Goal: Transaction & Acquisition: Purchase product/service

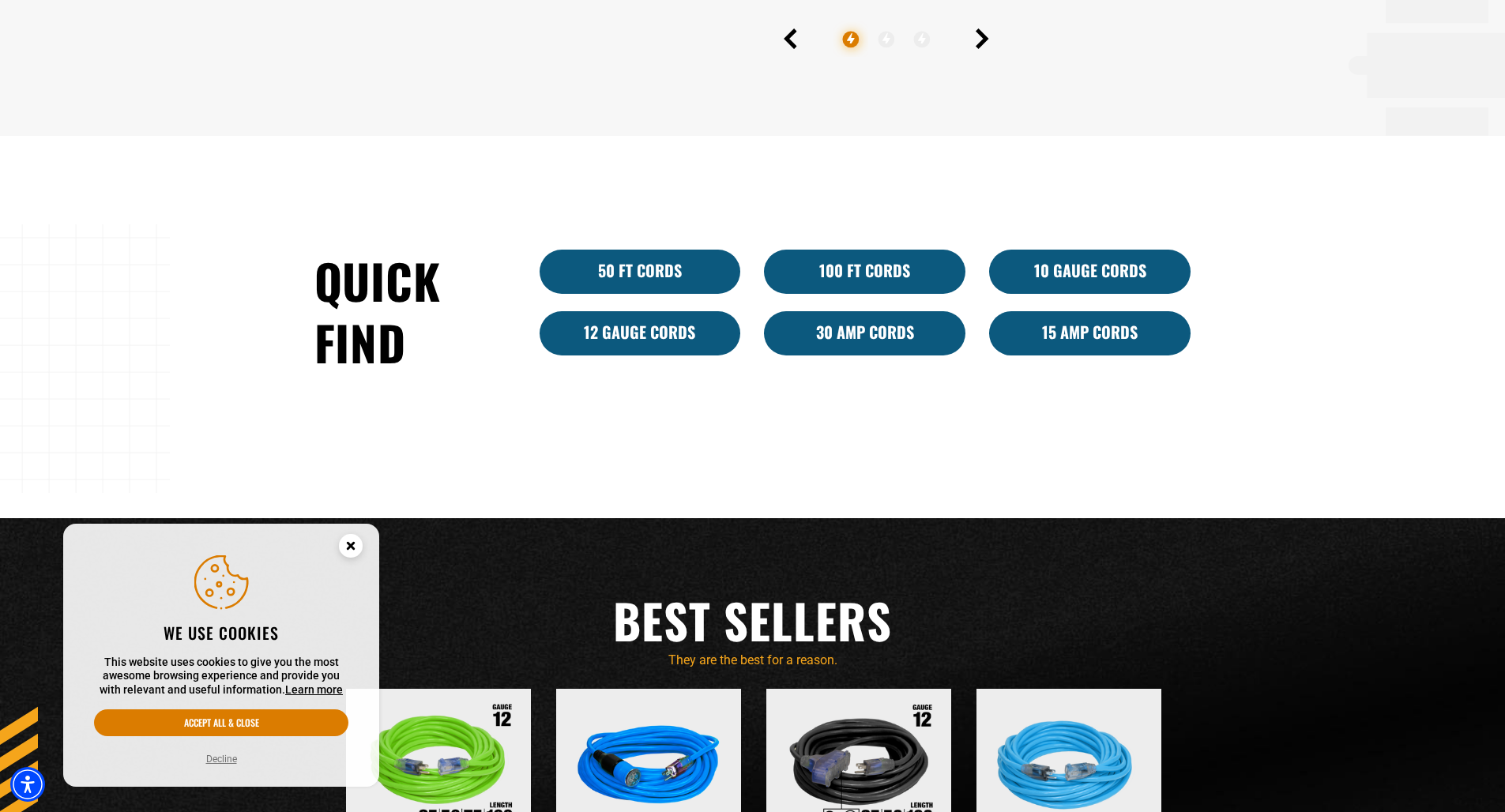
scroll to position [1074, 0]
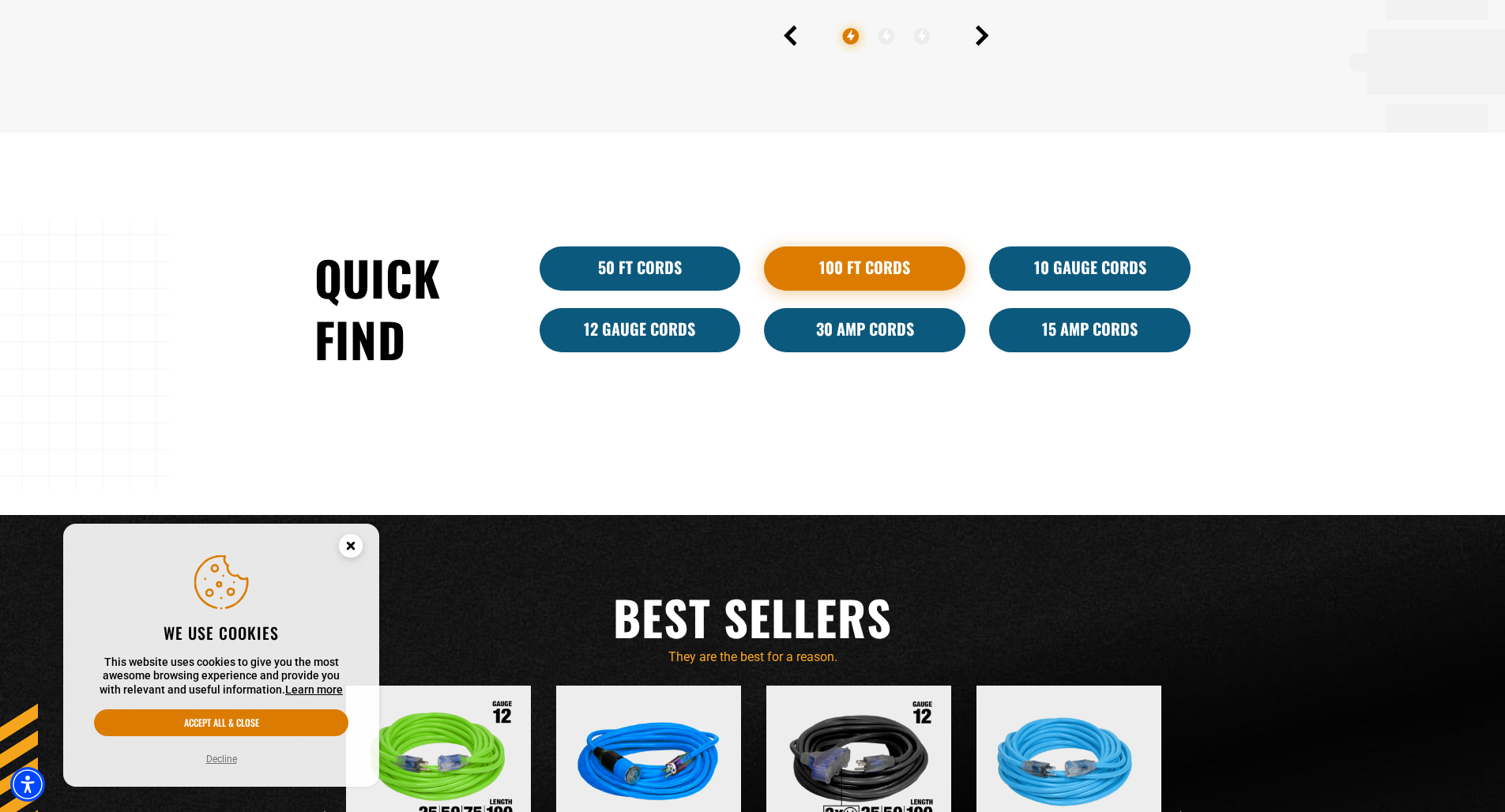
click at [850, 264] on link "100 Ft Cords" at bounding box center [865, 268] width 202 height 45
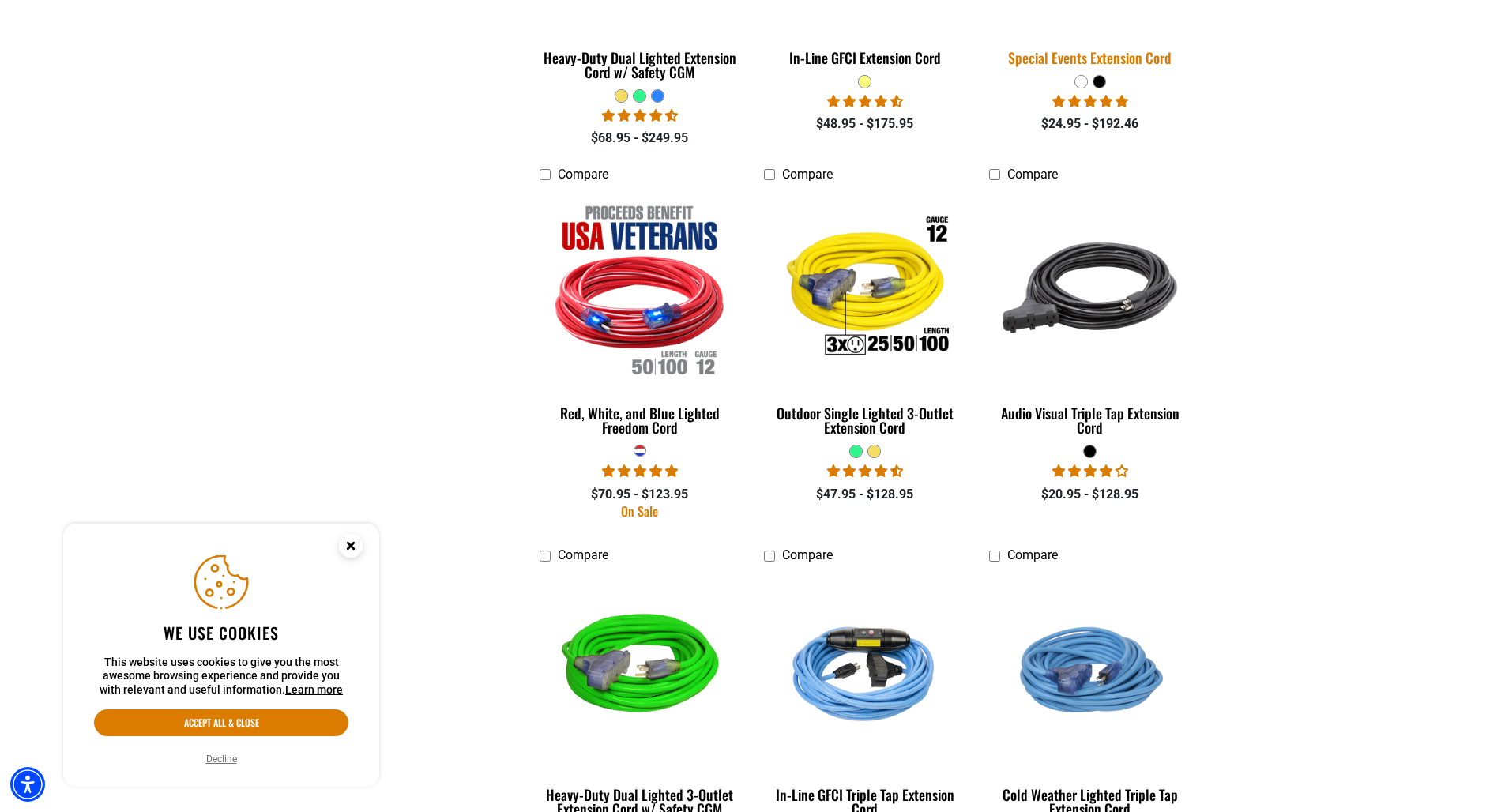
scroll to position [1462, 0]
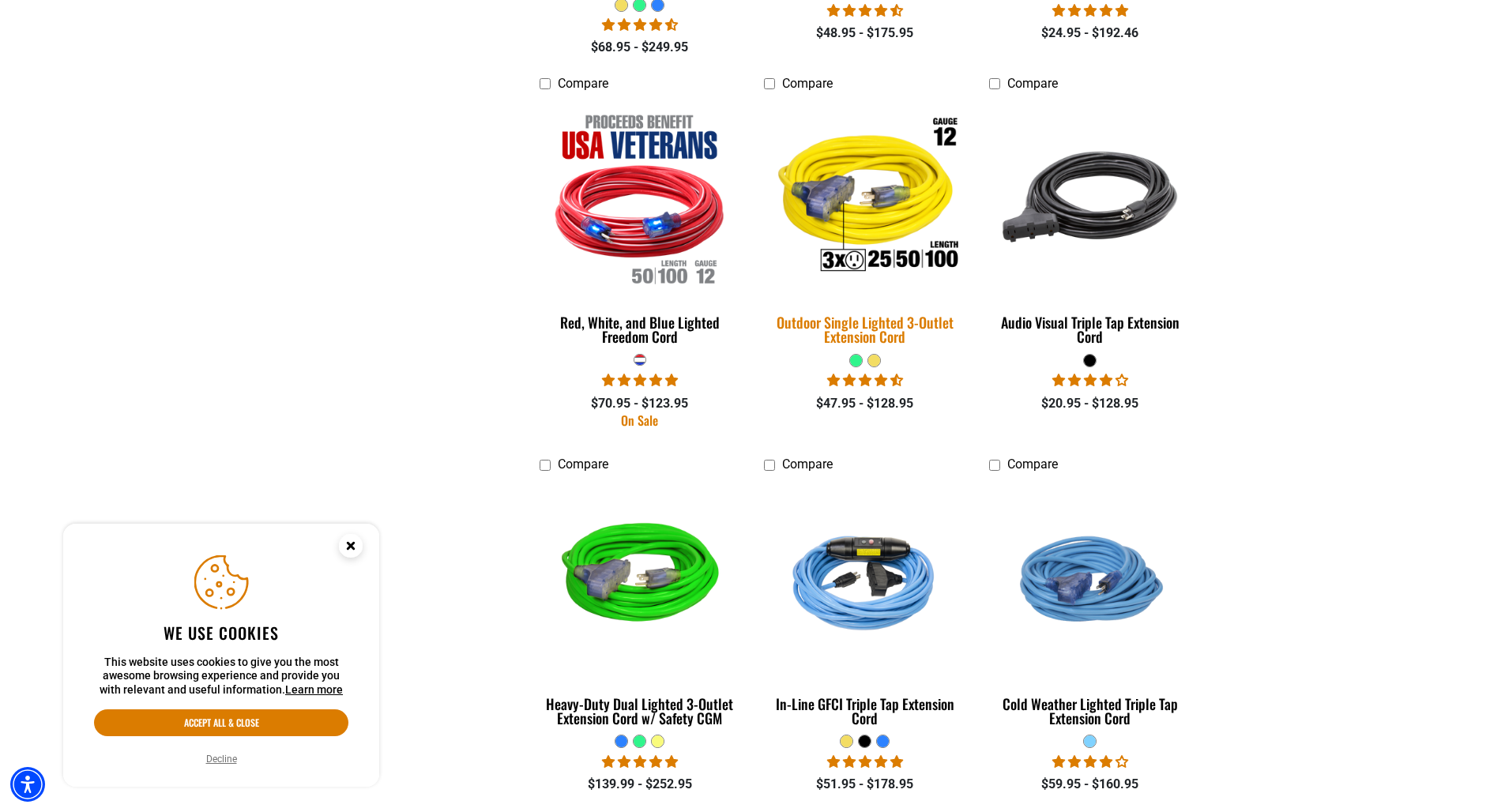
click at [868, 157] on img at bounding box center [865, 197] width 222 height 202
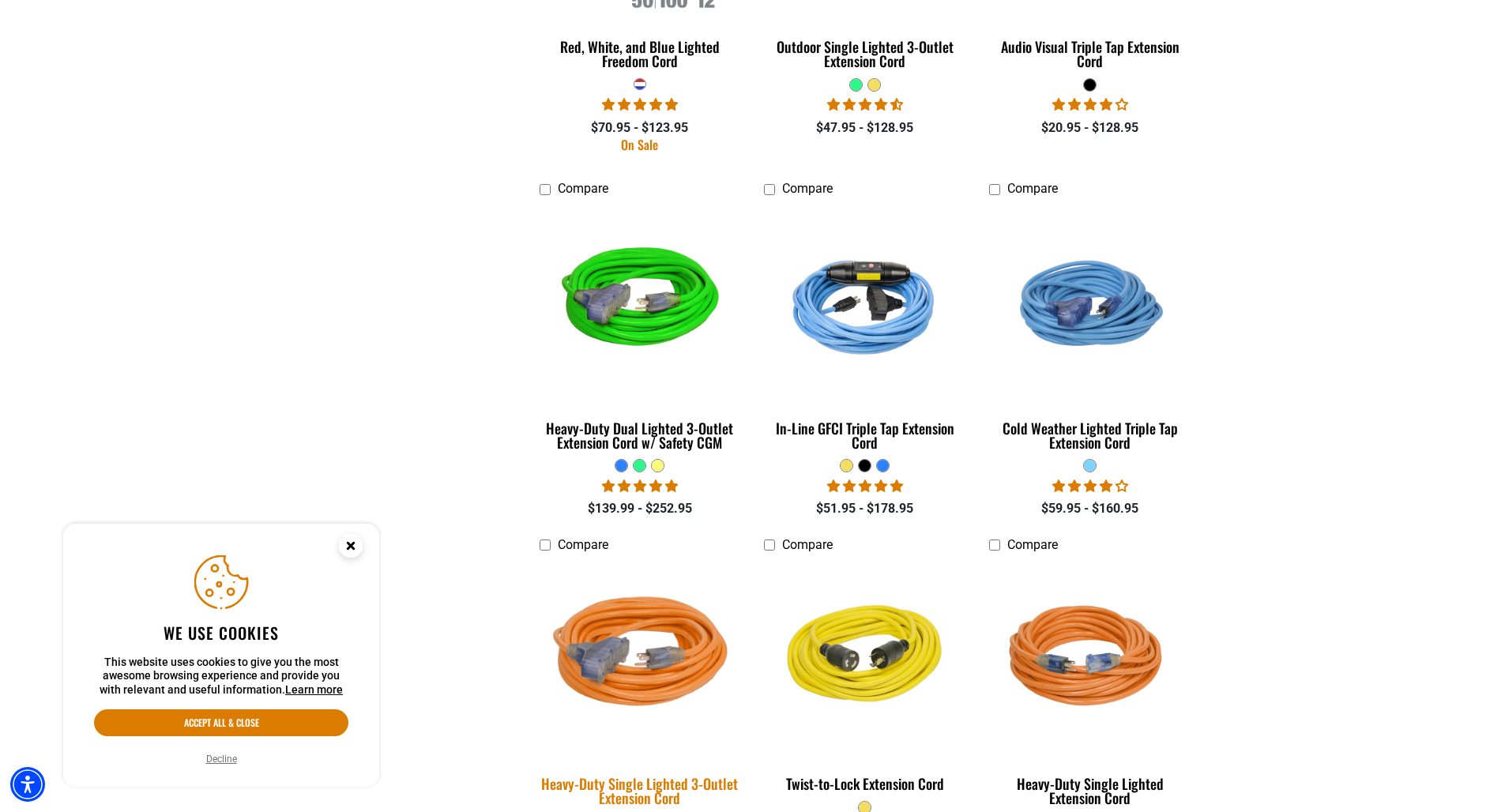
scroll to position [1742, 0]
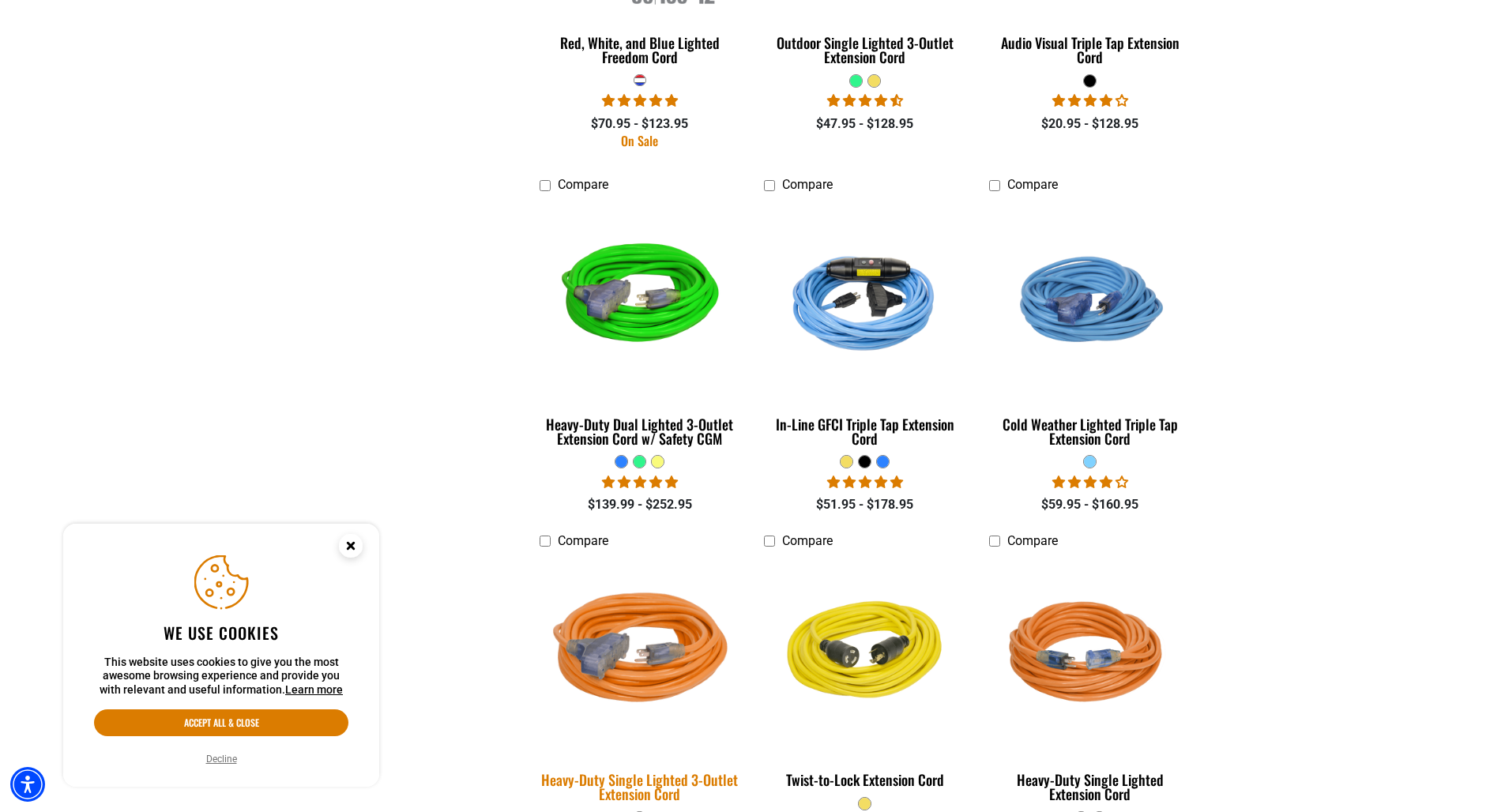
click at [636, 655] on img at bounding box center [640, 655] width 222 height 202
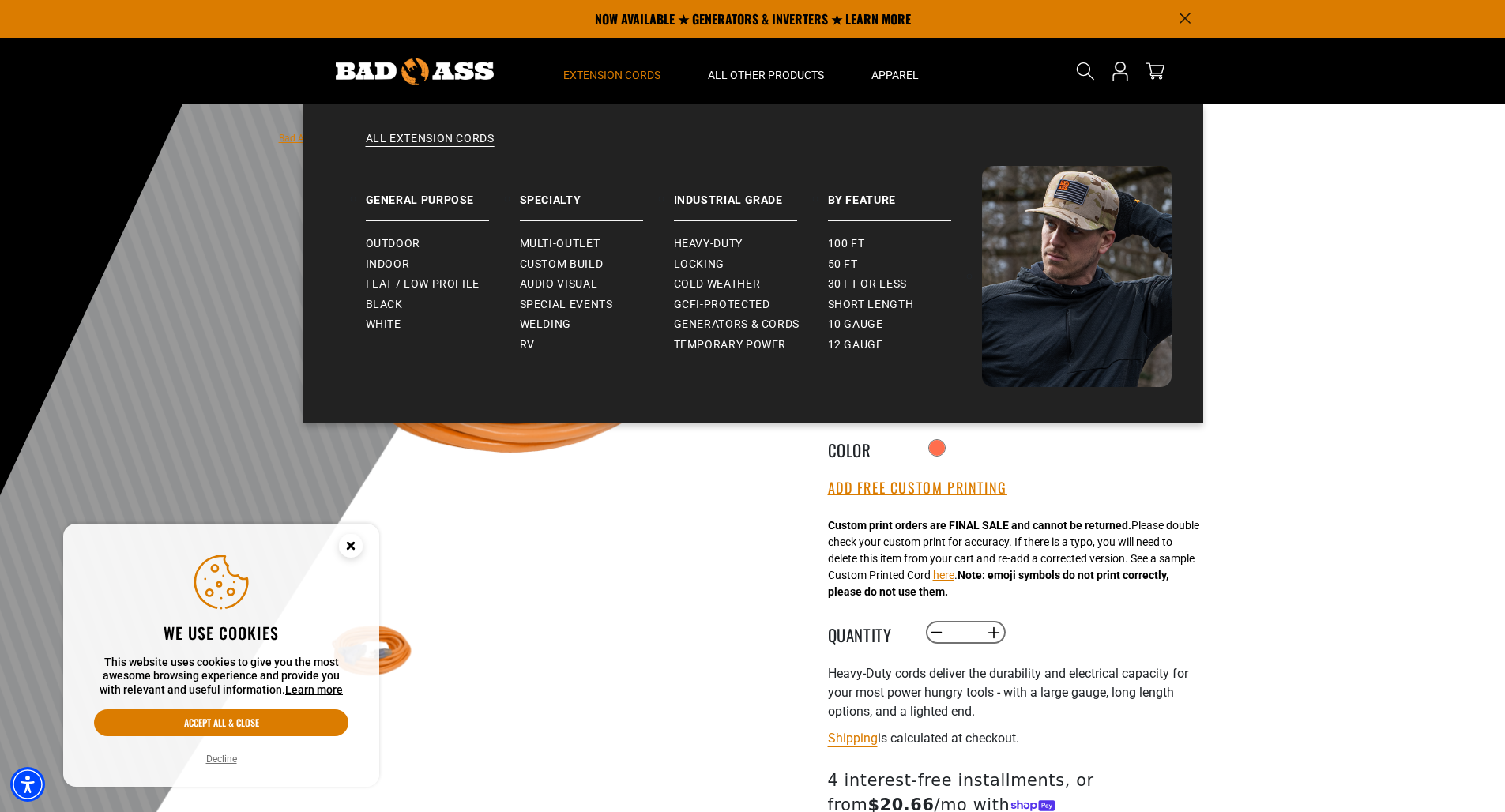
click at [637, 78] on span "Extension Cords" at bounding box center [611, 75] width 97 height 14
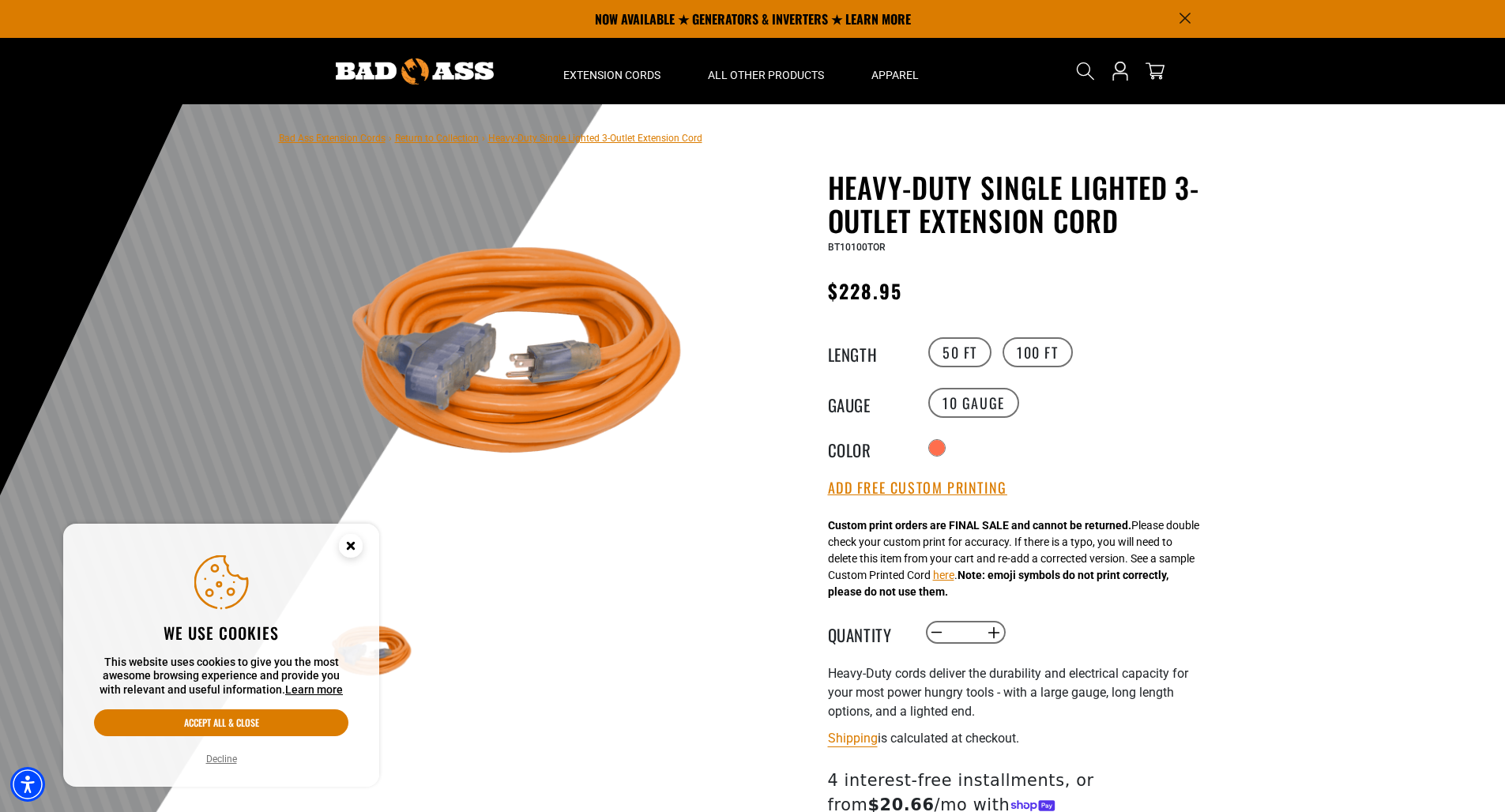
click at [480, 68] on img at bounding box center [415, 71] width 158 height 26
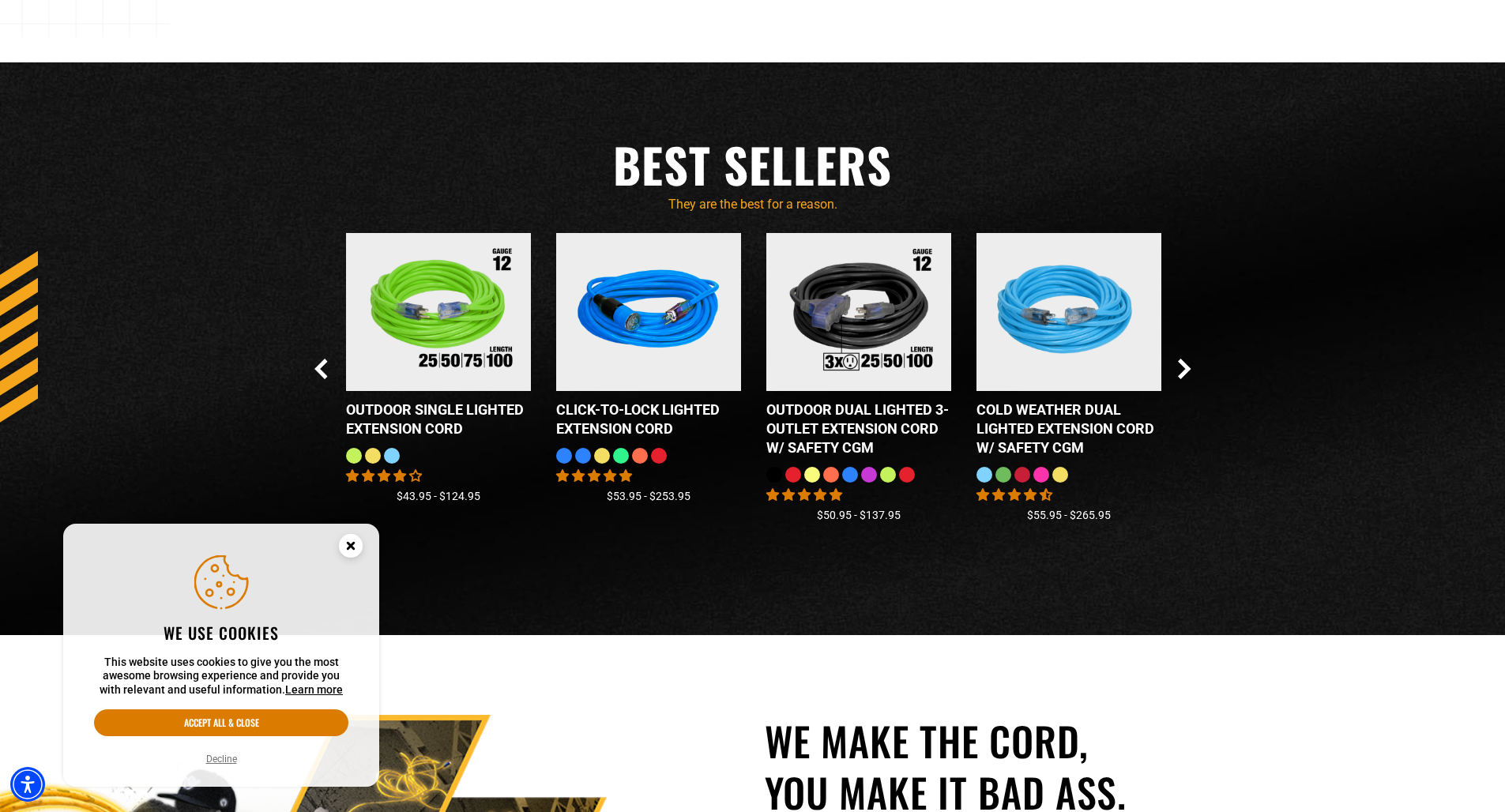
scroll to position [1529, 0]
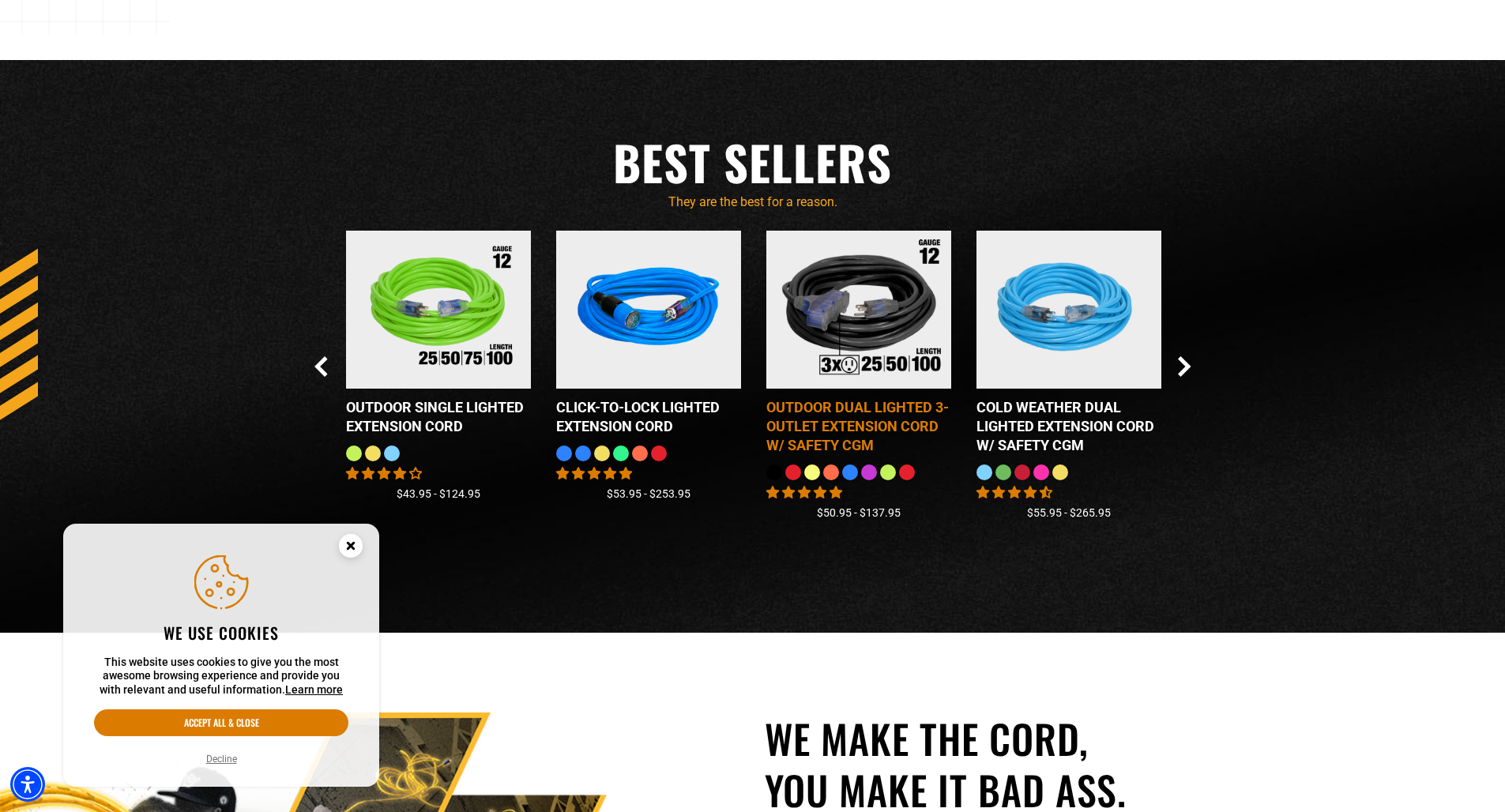
click at [883, 287] on img at bounding box center [859, 310] width 198 height 178
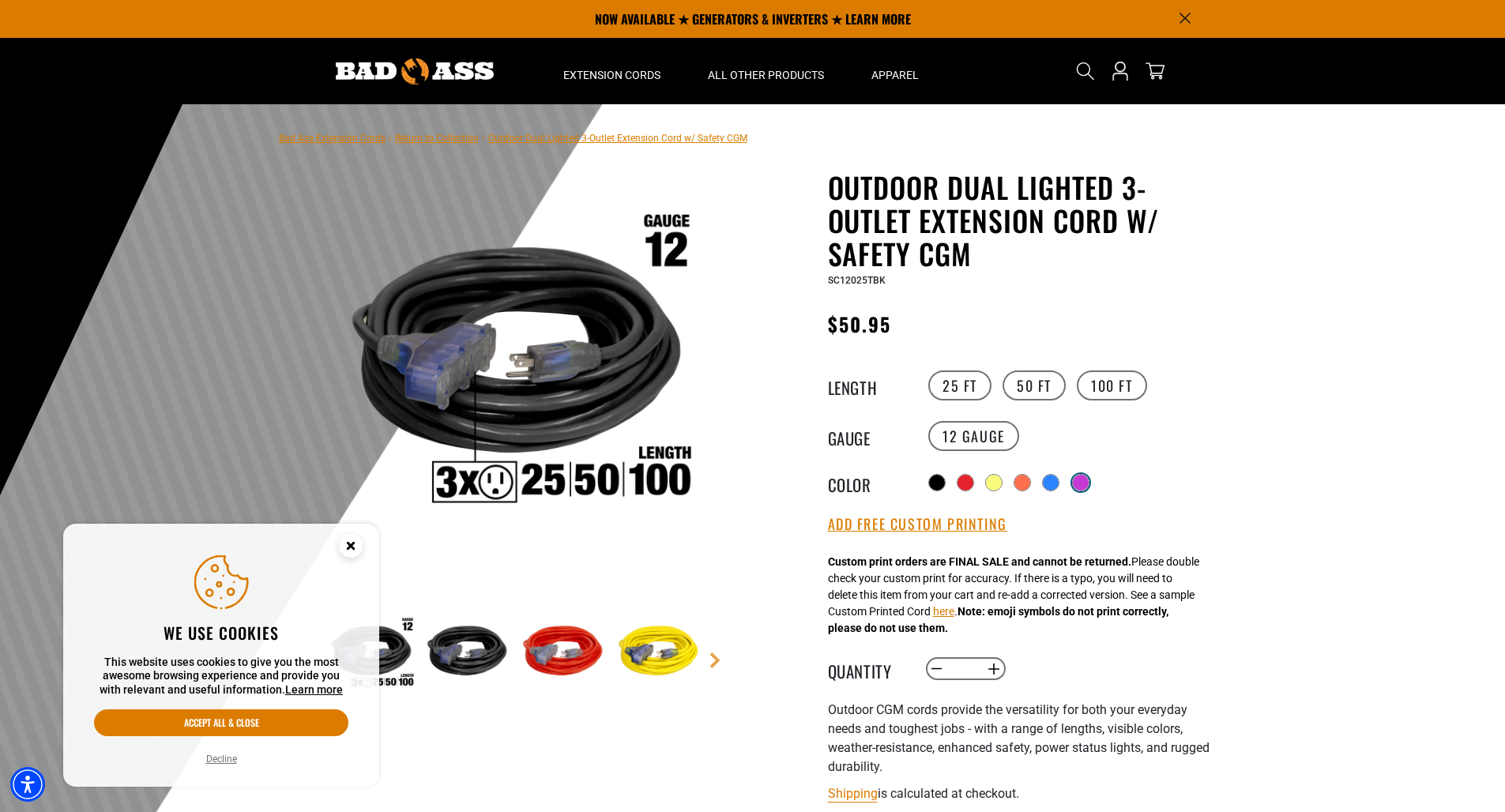
click at [1086, 475] on div at bounding box center [1081, 483] width 16 height 16
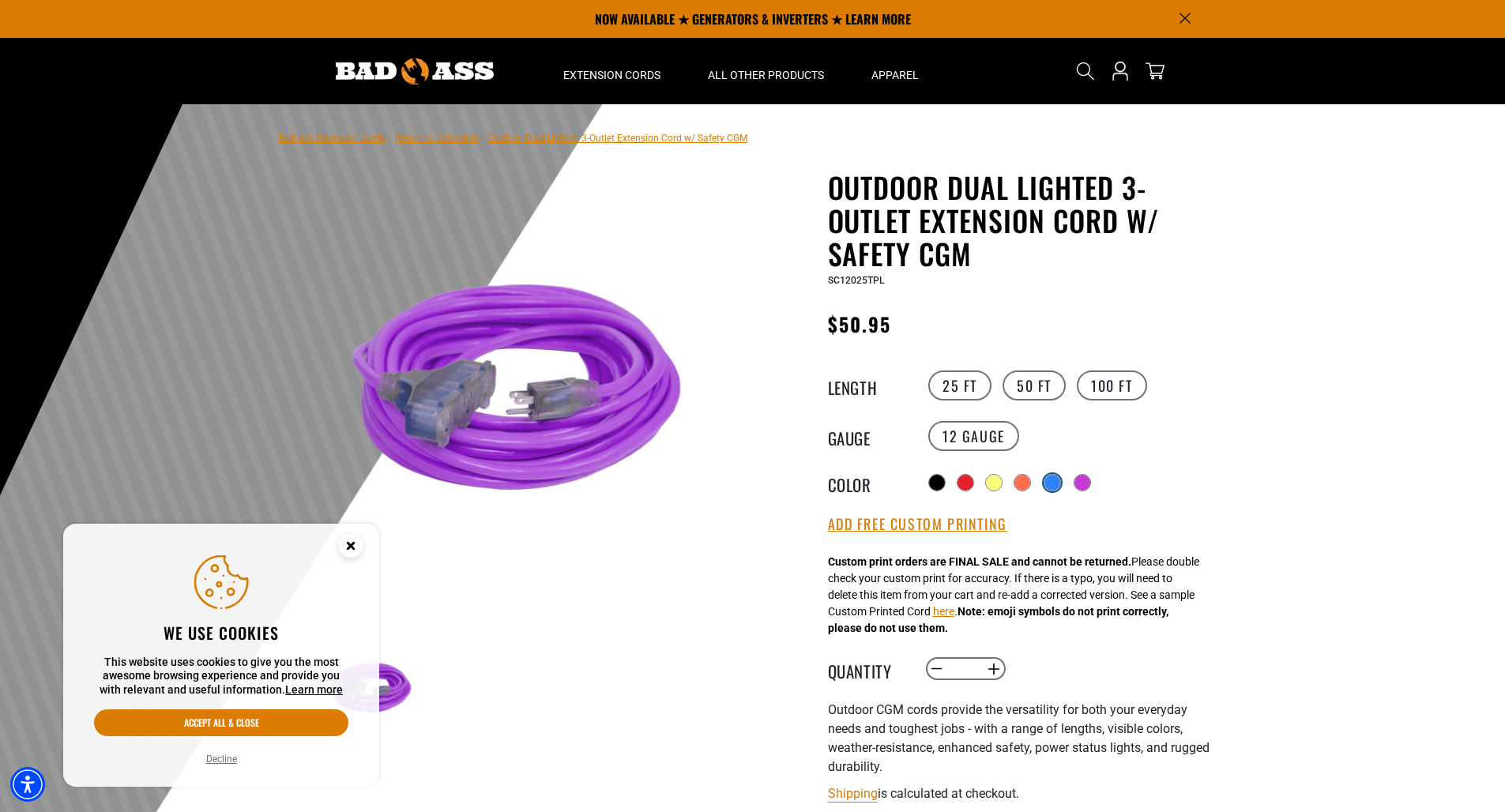
click at [1057, 480] on div at bounding box center [1052, 483] width 16 height 16
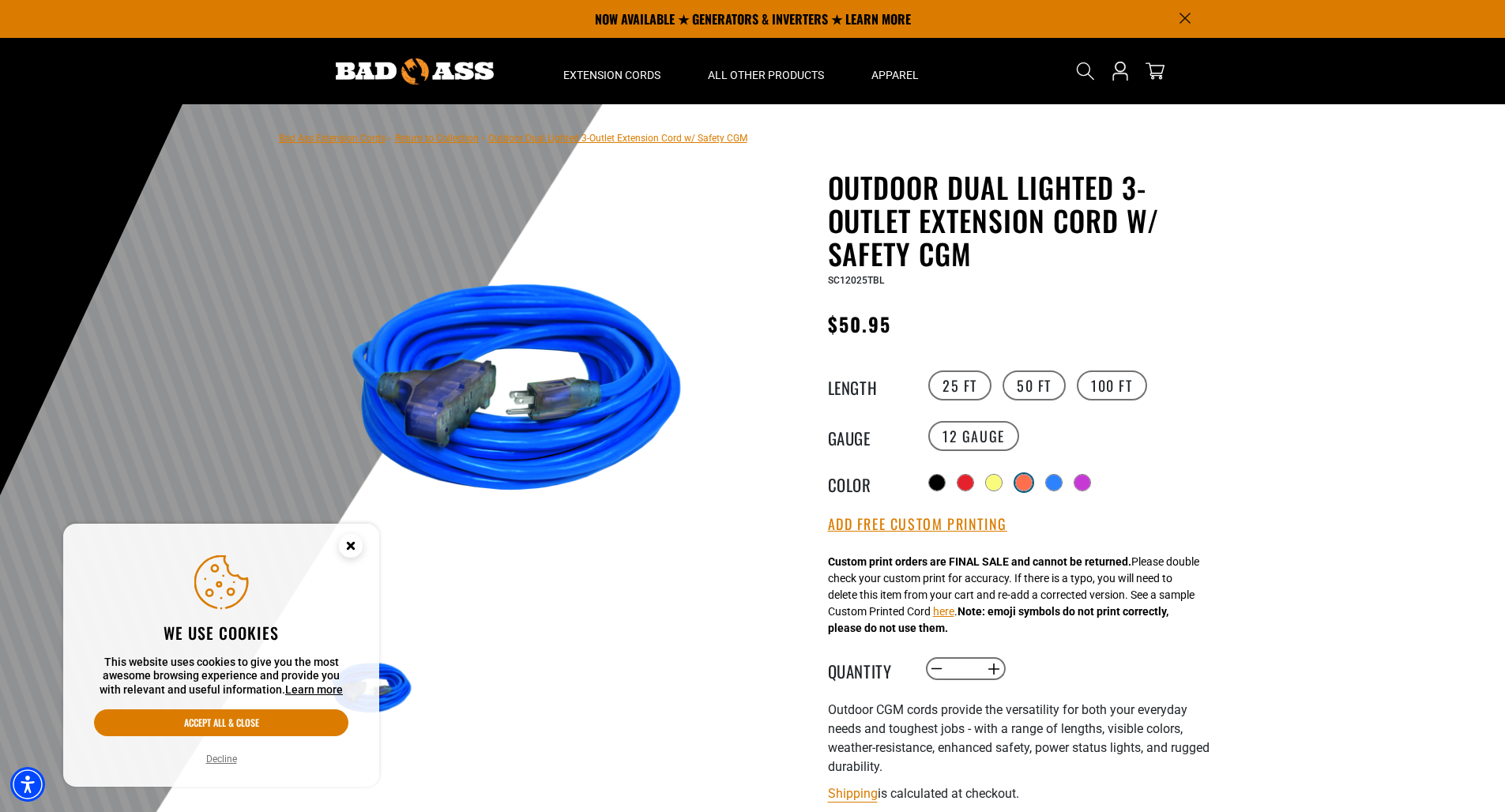
click at [1019, 480] on div at bounding box center [1024, 483] width 16 height 16
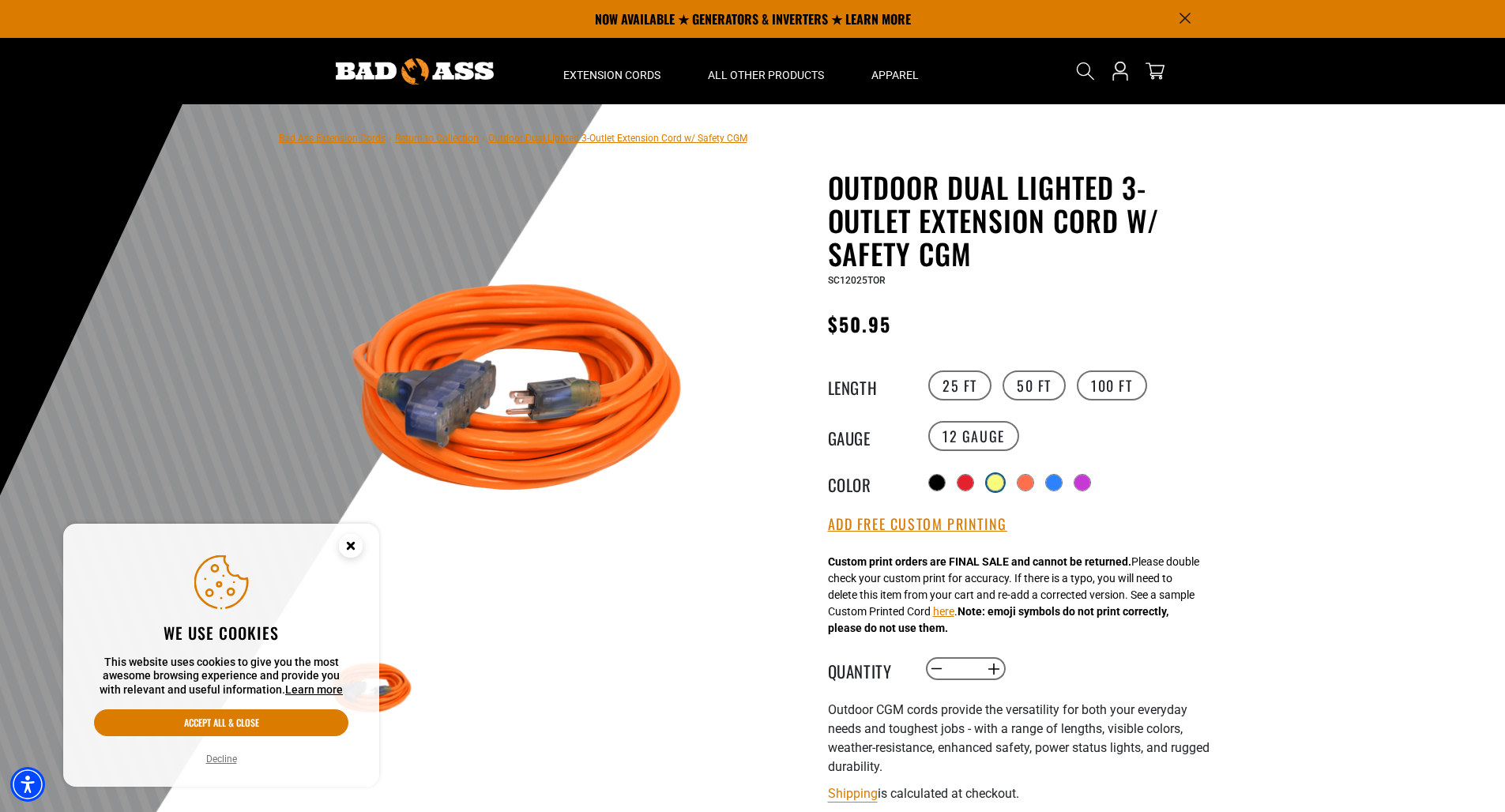
click at [991, 482] on div at bounding box center [995, 483] width 16 height 16
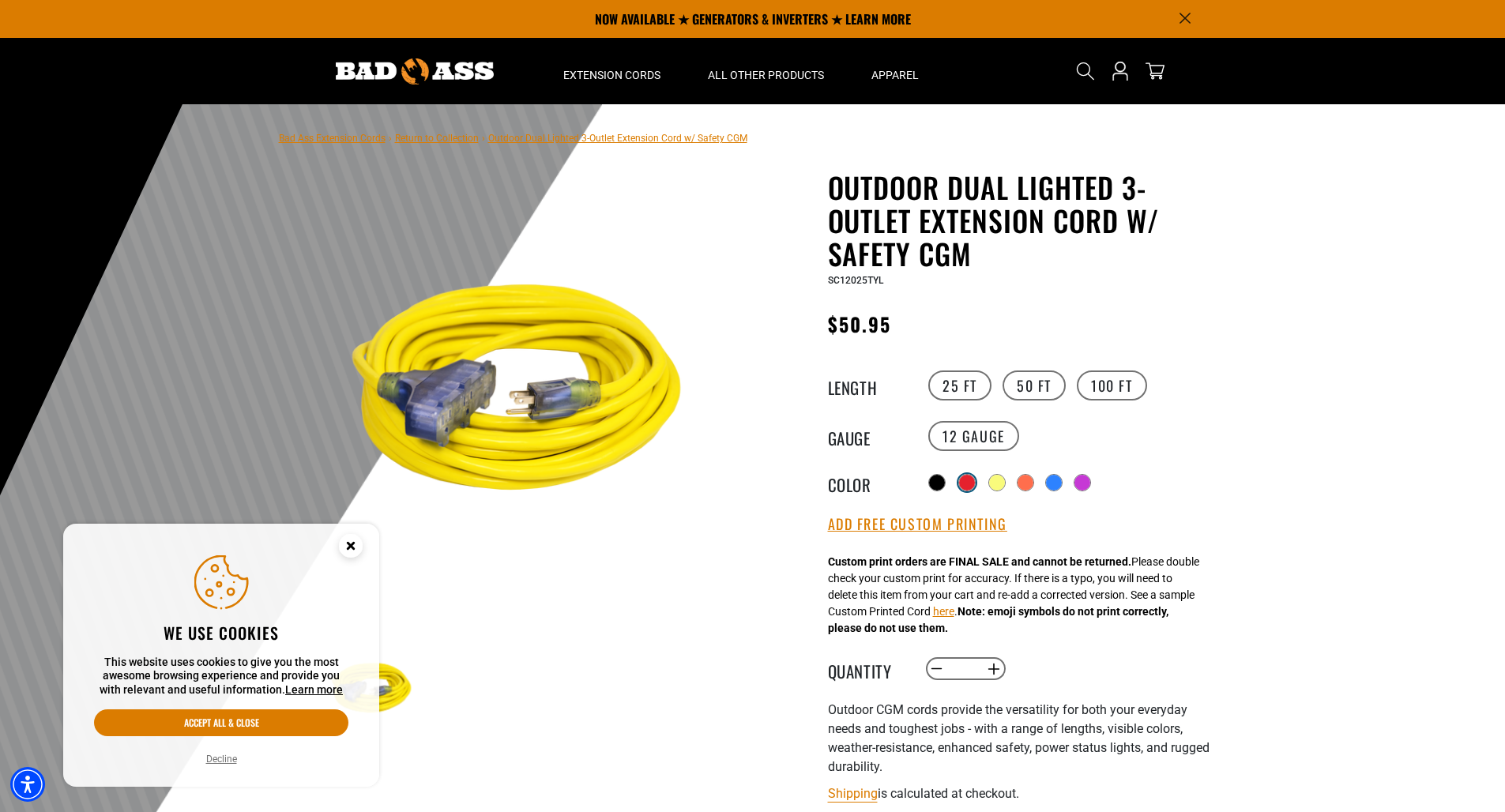
click at [970, 483] on div at bounding box center [967, 483] width 16 height 16
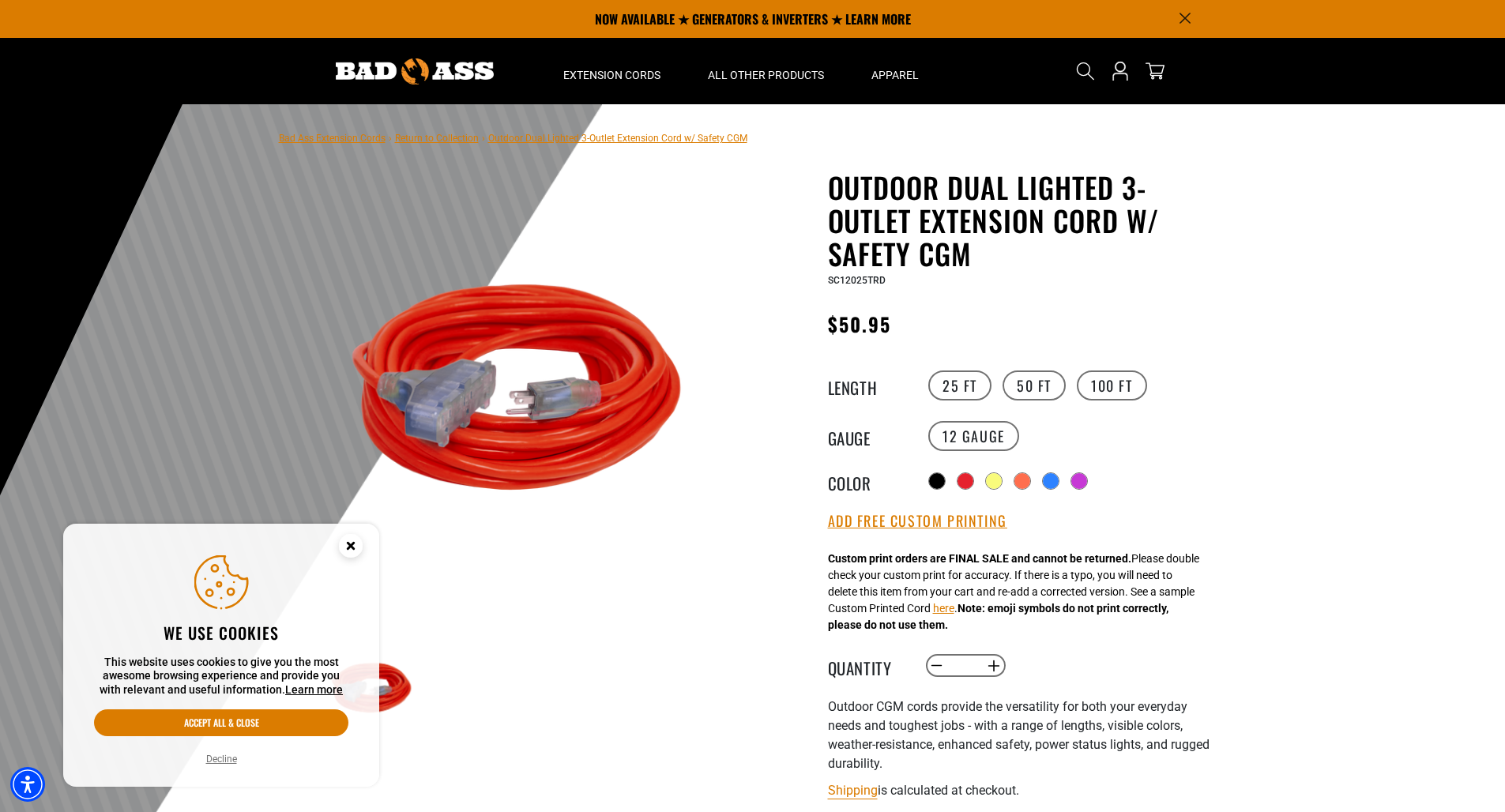
click at [912, 479] on div "Color" at bounding box center [877, 481] width 97 height 26
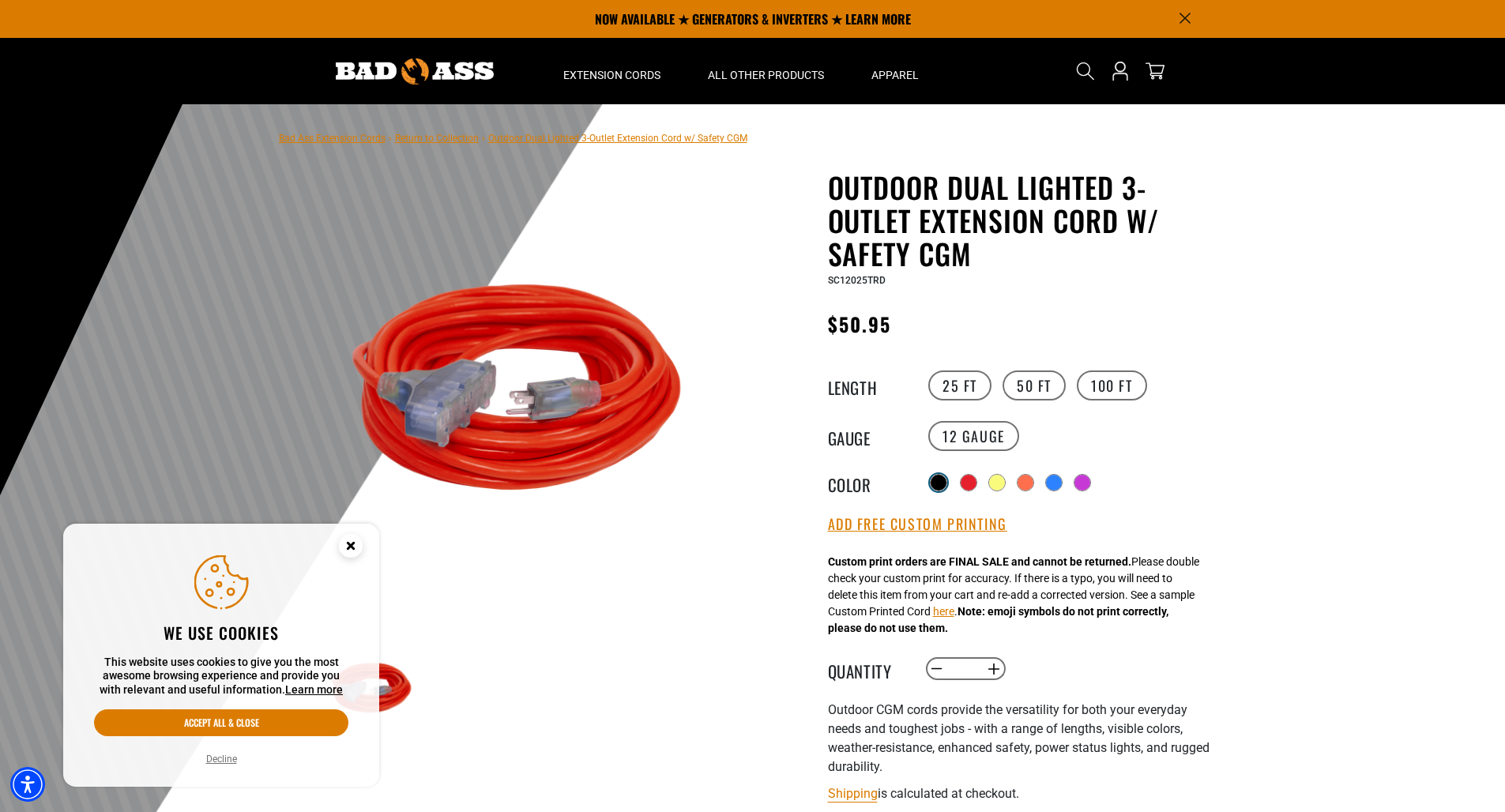
click at [941, 481] on div at bounding box center [938, 483] width 16 height 16
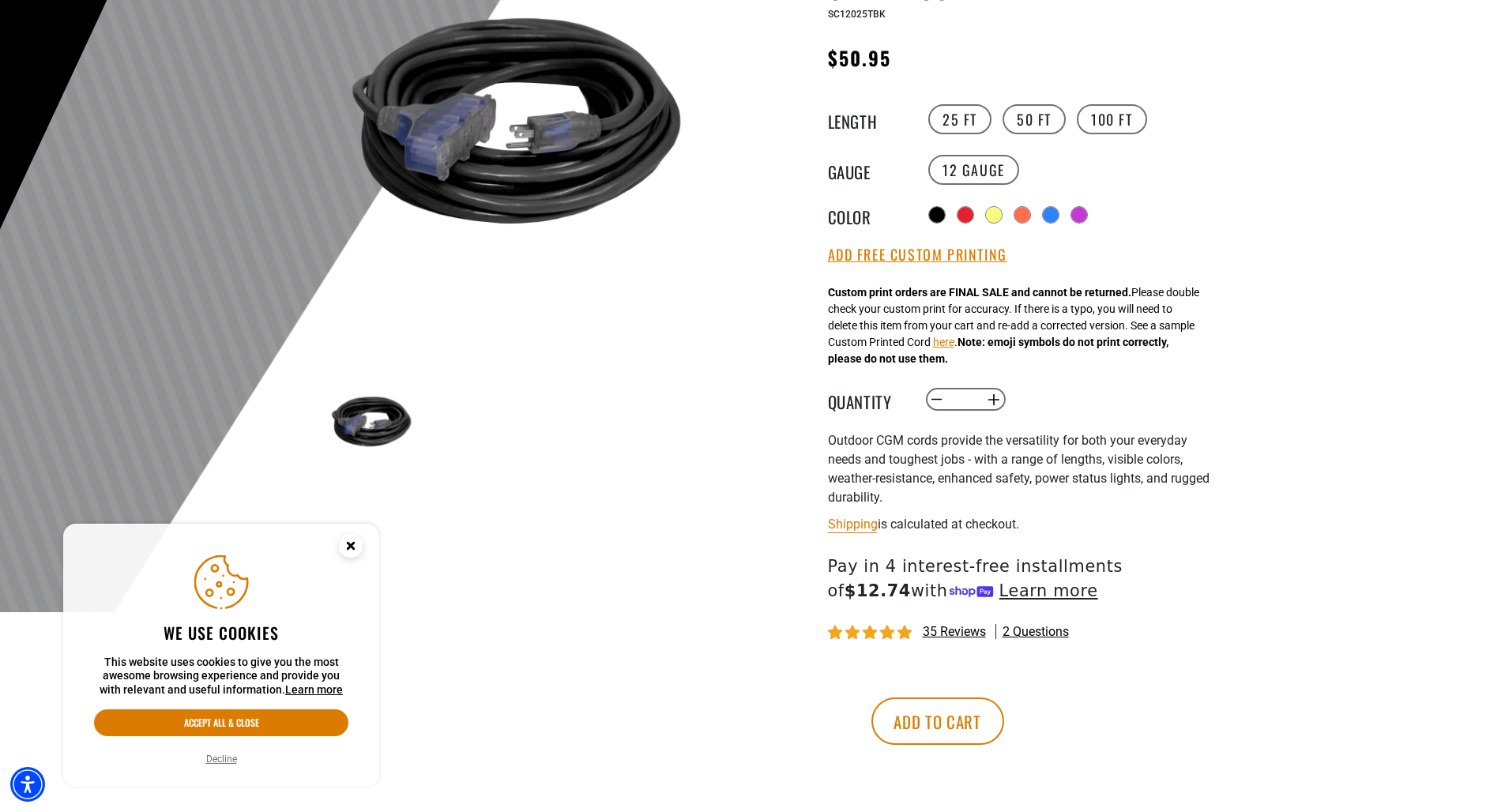
scroll to position [268, 0]
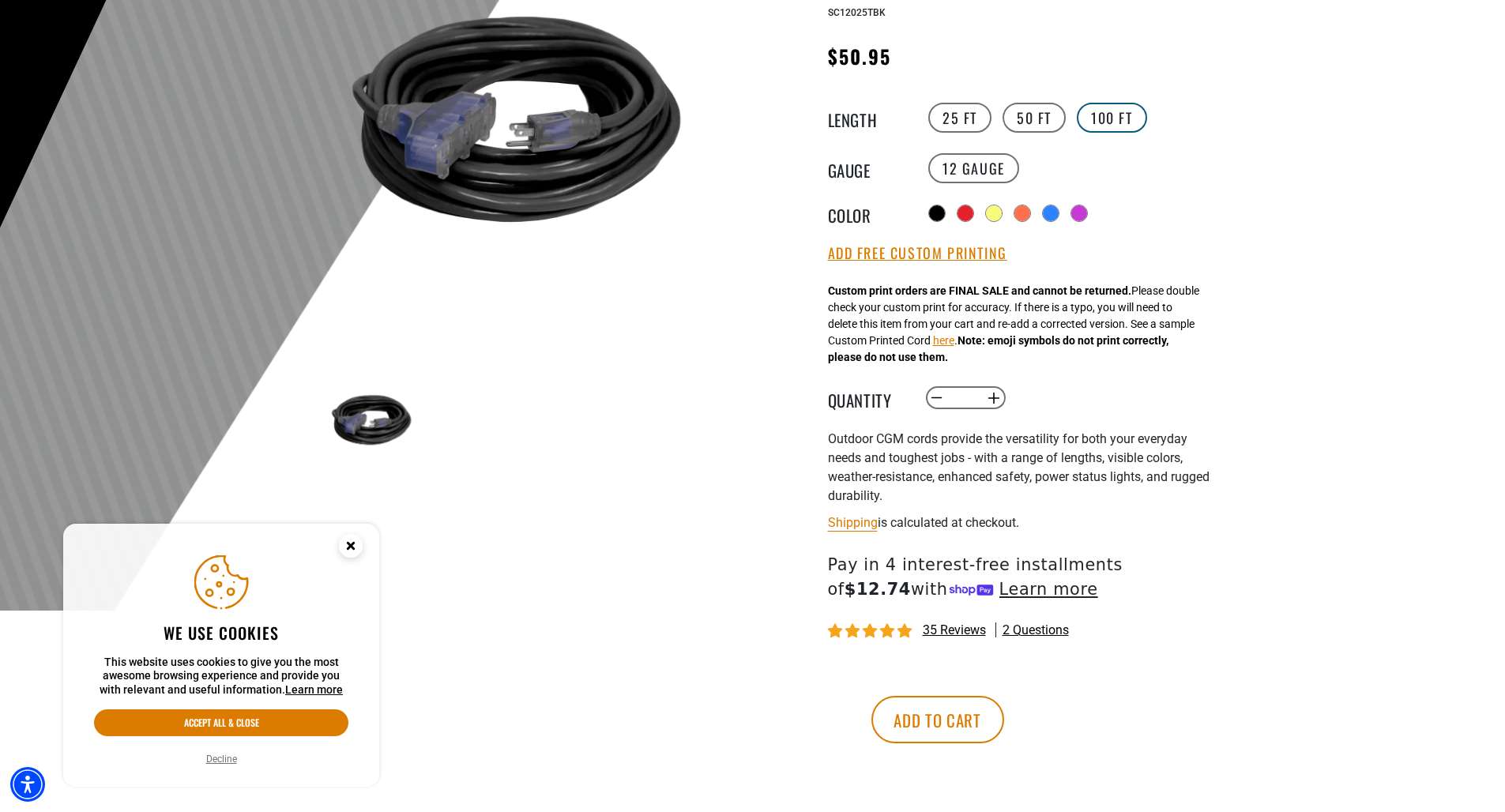
click at [1118, 131] on label "100 FT" at bounding box center [1111, 118] width 70 height 30
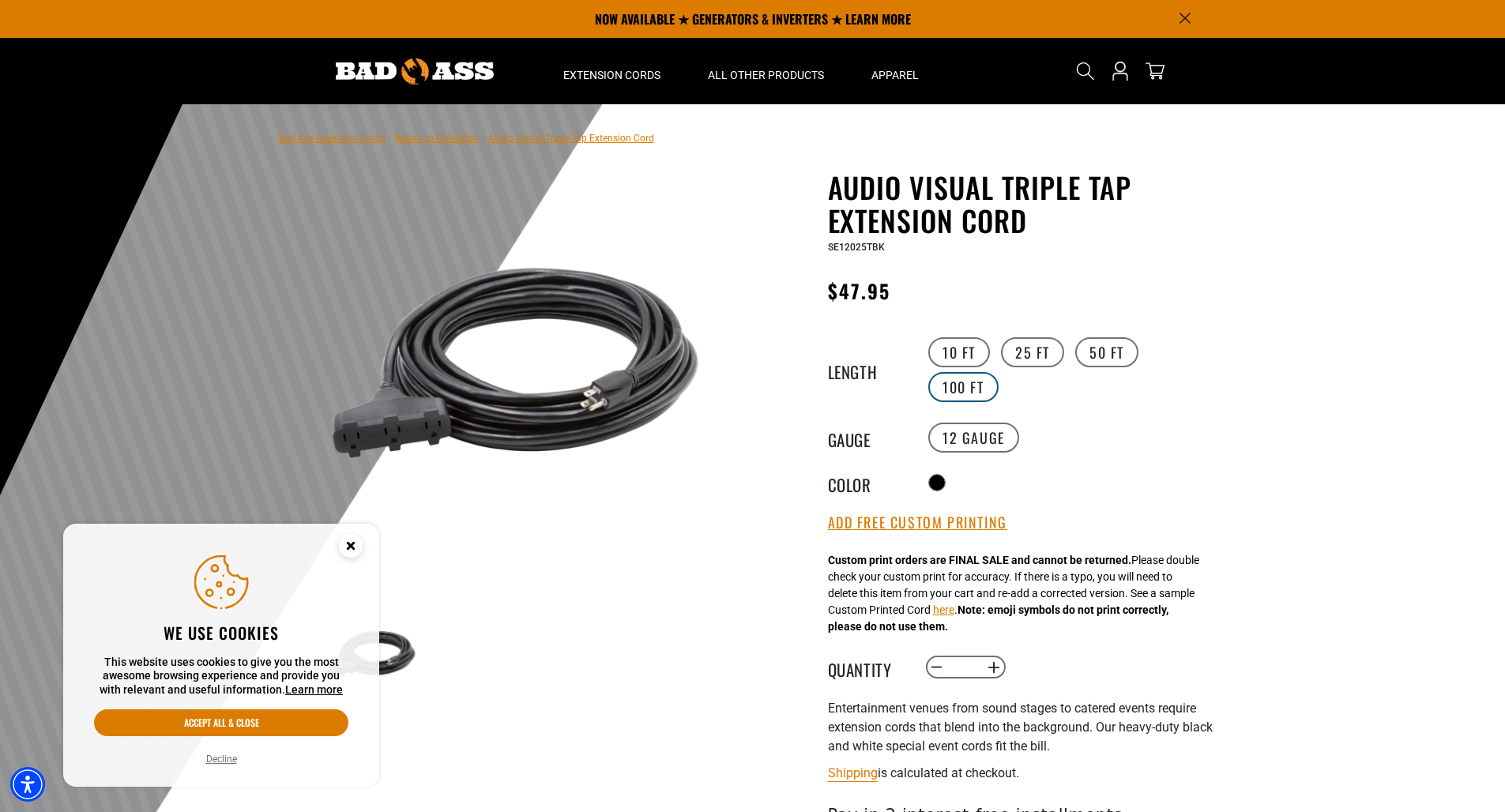
drag, startPoint x: 978, startPoint y: 384, endPoint x: 996, endPoint y: 382, distance: 18.1
click at [980, 384] on label "100 FT" at bounding box center [963, 387] width 70 height 30
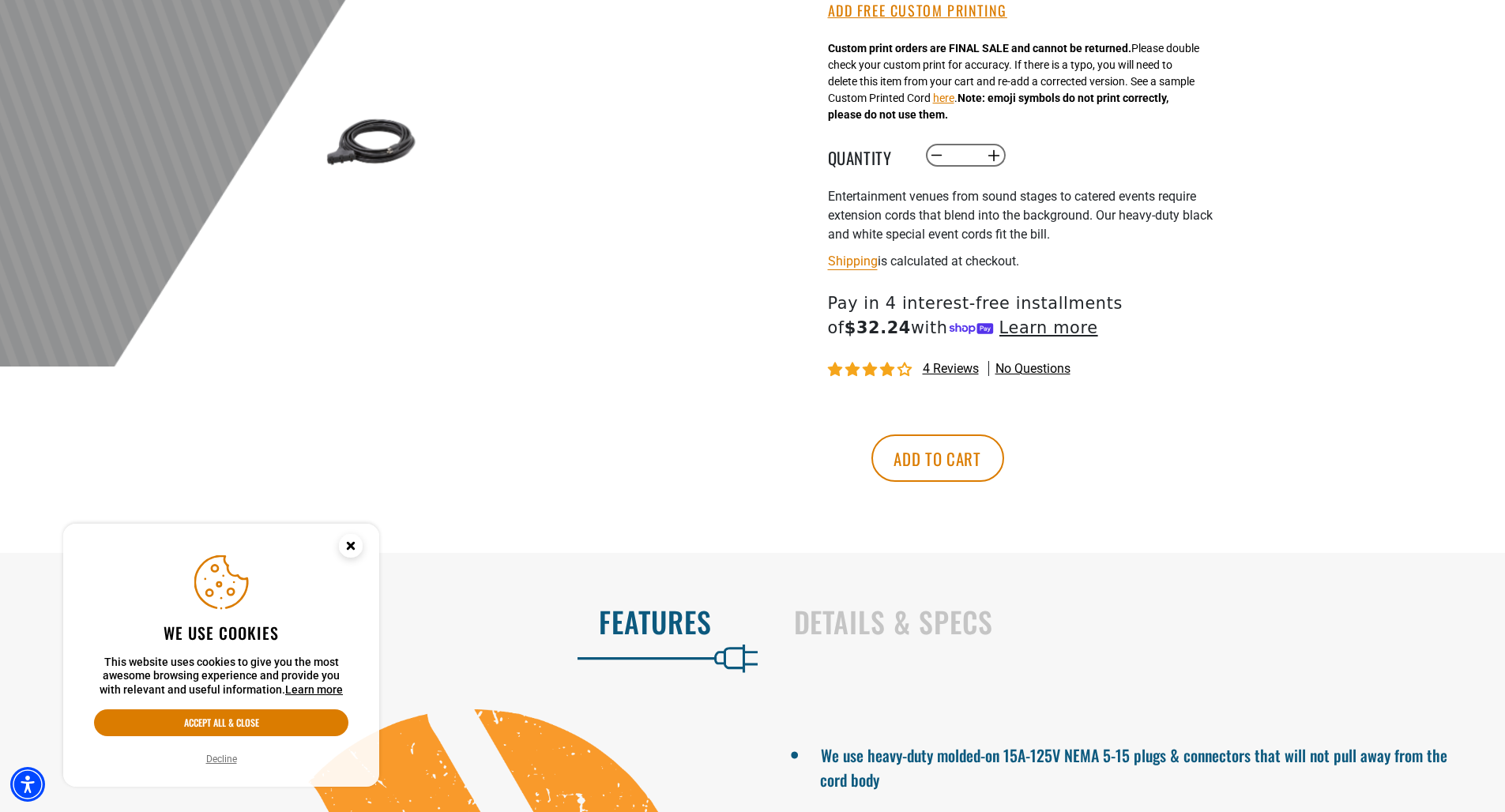
scroll to position [515, 0]
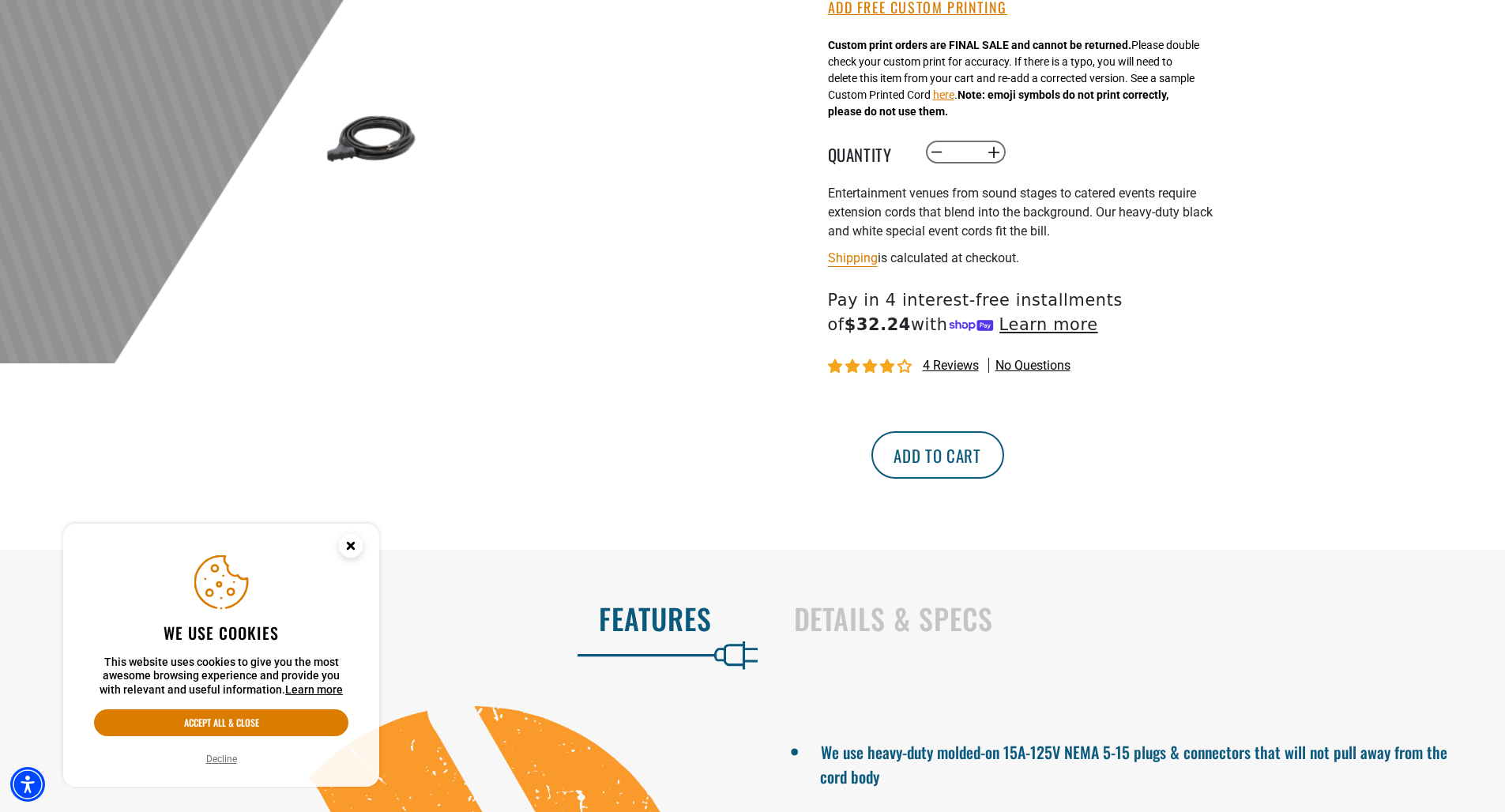
click at [1004, 460] on button "Add to cart" at bounding box center [938, 455] width 133 height 47
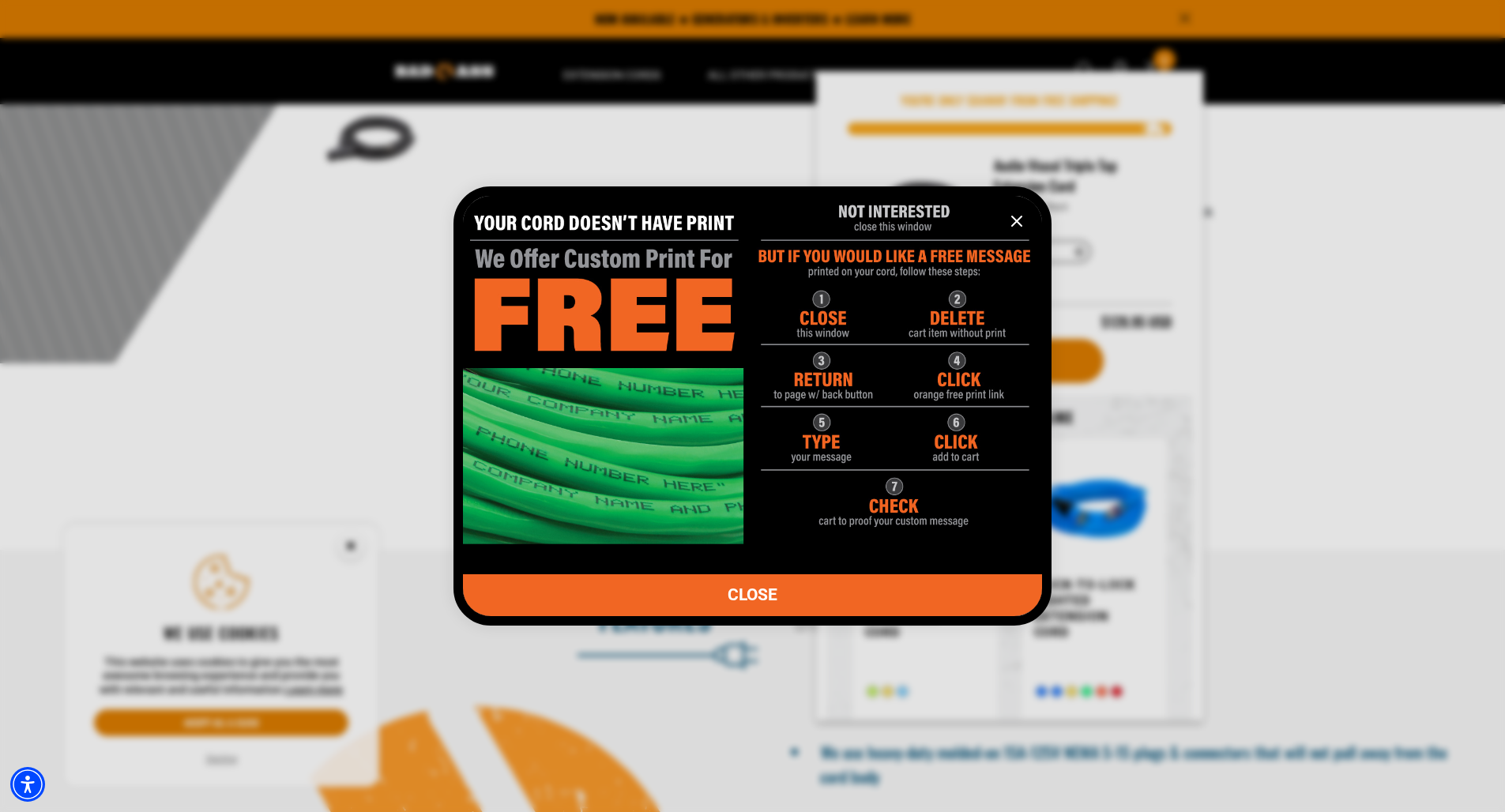
click at [1017, 216] on icon "information" at bounding box center [1016, 221] width 19 height 19
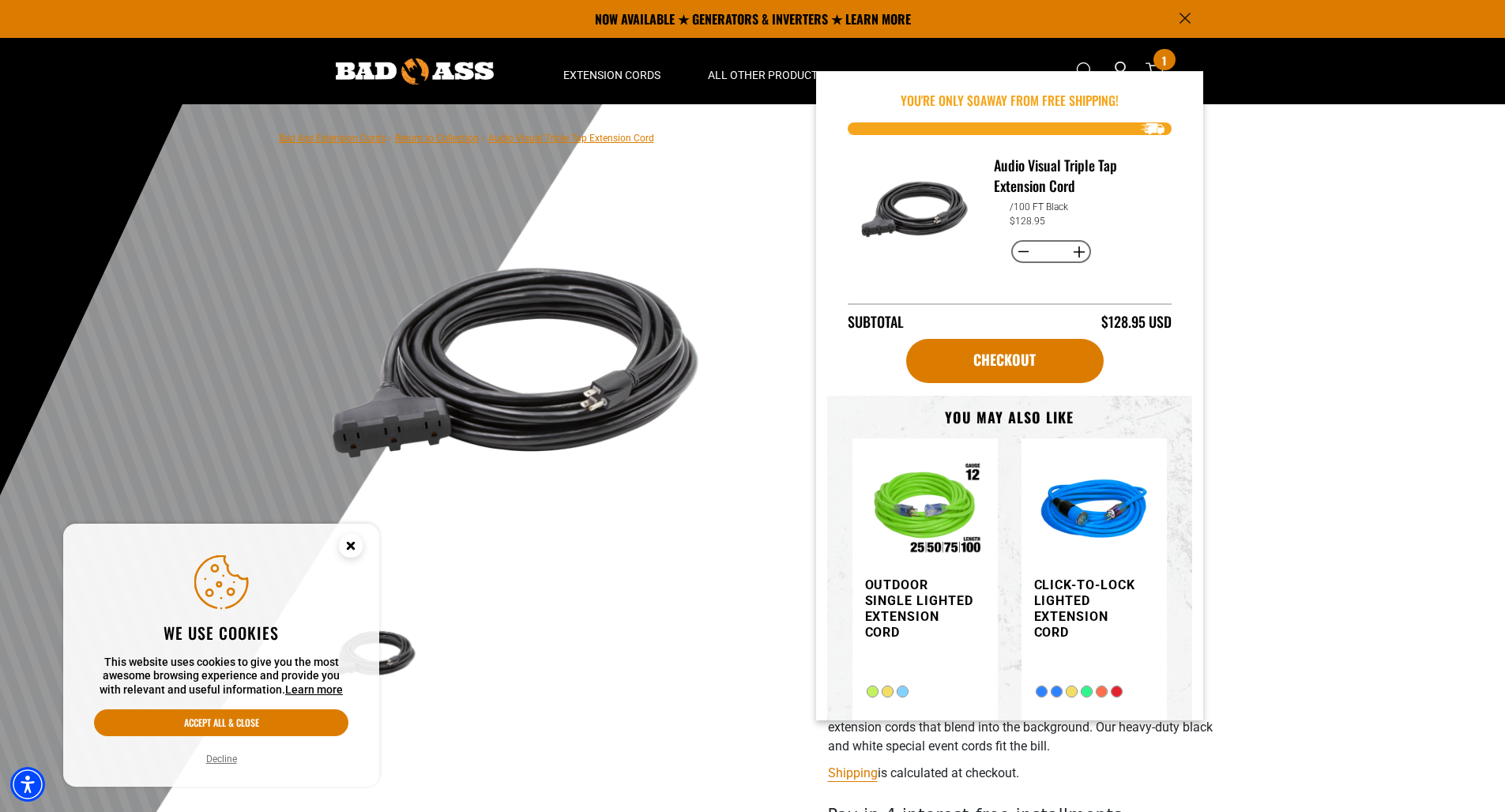
scroll to position [0, 0]
click at [1304, 416] on div at bounding box center [752, 491] width 1505 height 773
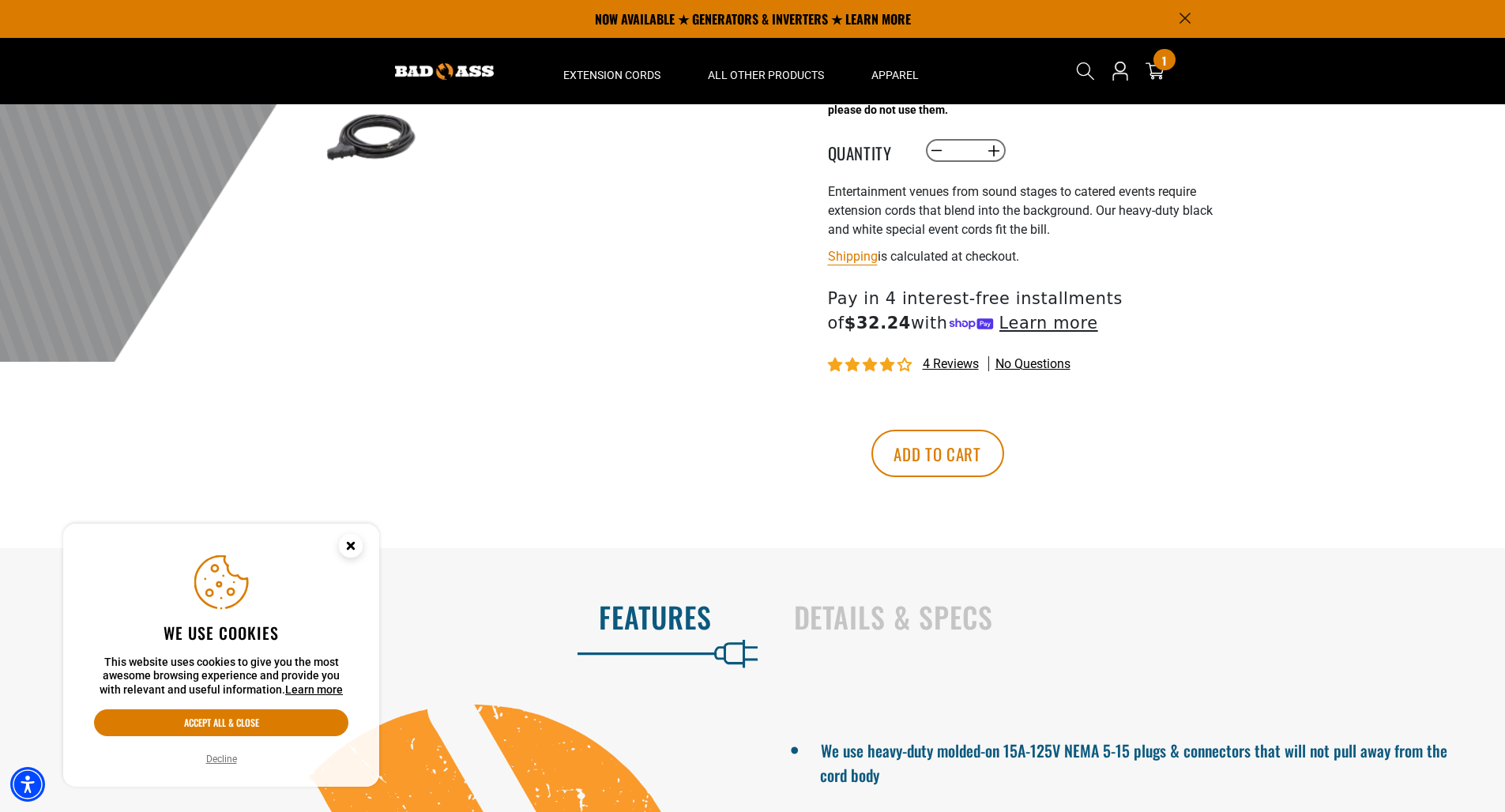
scroll to position [229, 0]
